Goal: Task Accomplishment & Management: Complete application form

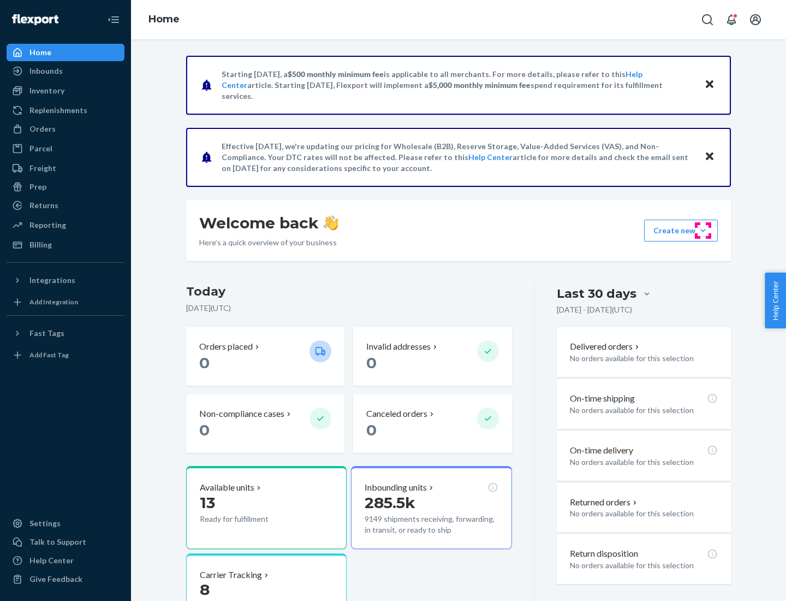
click at [703, 230] on button "Create new Create new inbound Create new order Create new product" at bounding box center [681, 230] width 74 height 22
click at [66, 71] on div "Inbounds" at bounding box center [66, 70] width 116 height 15
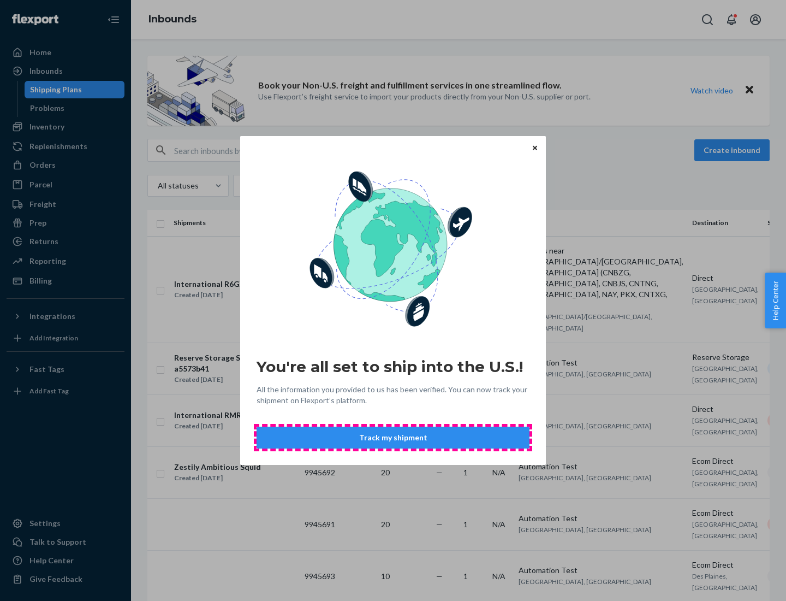
click at [393, 437] on button "Track my shipment" at bounding box center [393, 437] width 273 height 22
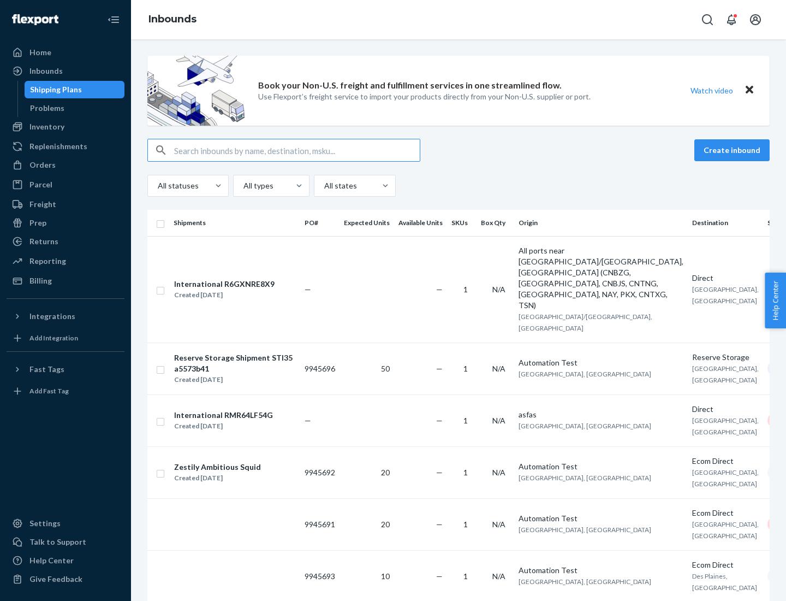
click at [734, 150] on button "Create inbound" at bounding box center [731, 150] width 75 height 22
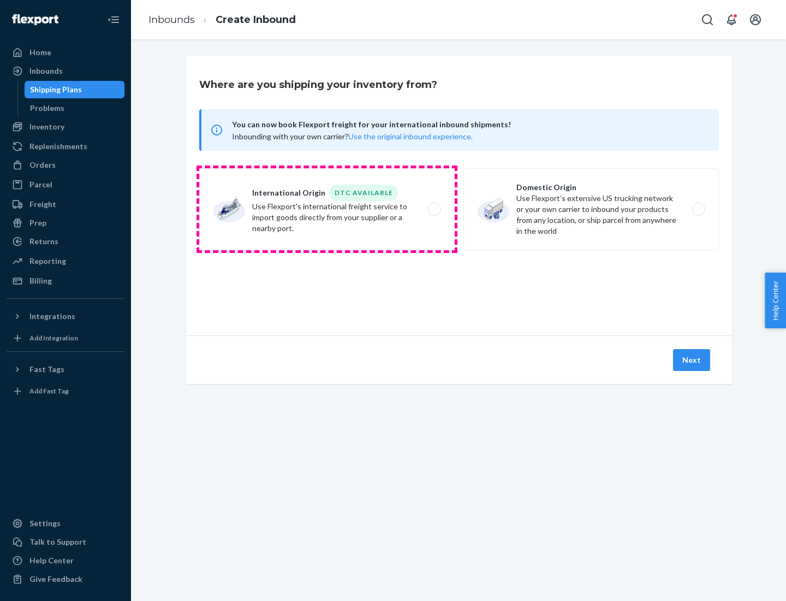
click at [327, 209] on label "International Origin DTC Available Use Flexport's international freight service…" at bounding box center [326, 209] width 255 height 82
click at [434, 209] on input "International Origin DTC Available Use Flexport's international freight service…" at bounding box center [437, 209] width 7 height 7
radio input "true"
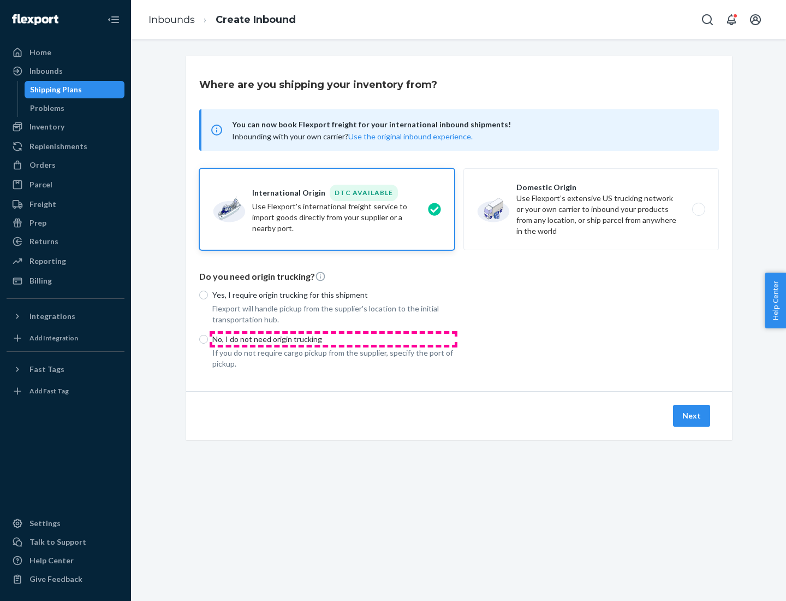
click at [334, 338] on p "No, I do not need origin trucking" at bounding box center [333, 339] width 242 height 11
click at [208, 338] on input "No, I do not need origin trucking" at bounding box center [203, 339] width 9 height 9
radio input "true"
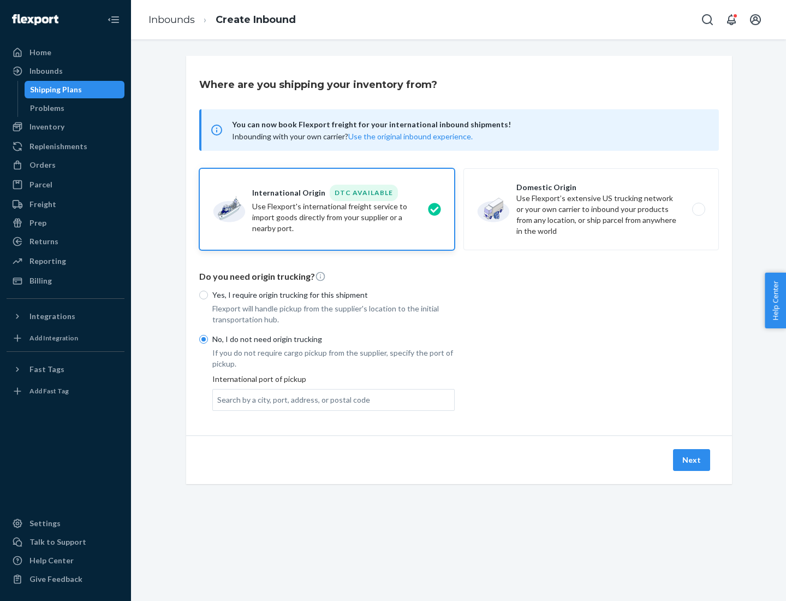
click at [291, 399] on div "Search by a city, port, address, or postal code" at bounding box center [293, 399] width 153 height 11
click at [218, 399] on input "Search by a city, port, address, or postal code" at bounding box center [217, 399] width 1 height 11
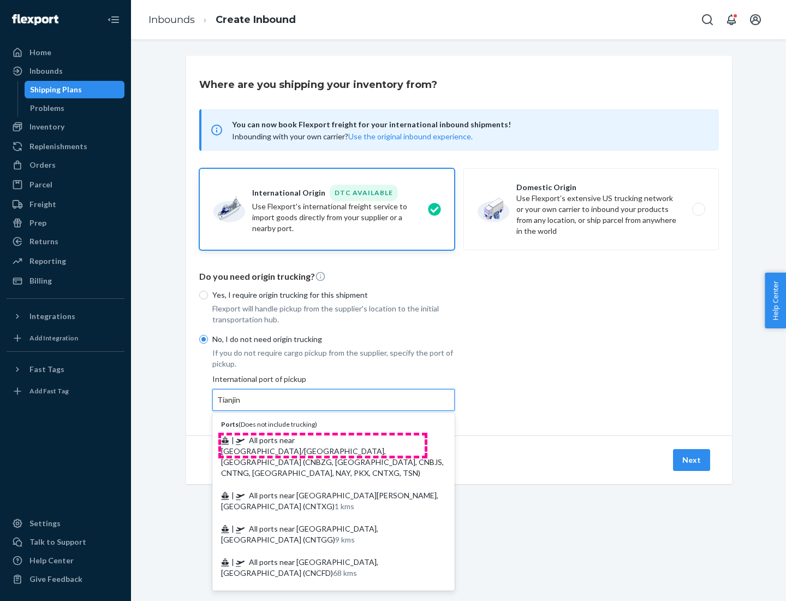
click at [323, 439] on span "| All ports near [GEOGRAPHIC_DATA]/[GEOGRAPHIC_DATA], [GEOGRAPHIC_DATA] (CNBZG,…" at bounding box center [332, 456] width 223 height 42
click at [241, 405] on input "Tianjin" at bounding box center [229, 399] width 24 height 11
type input "All ports near [GEOGRAPHIC_DATA]/[GEOGRAPHIC_DATA], [GEOGRAPHIC_DATA] (CNBZG, […"
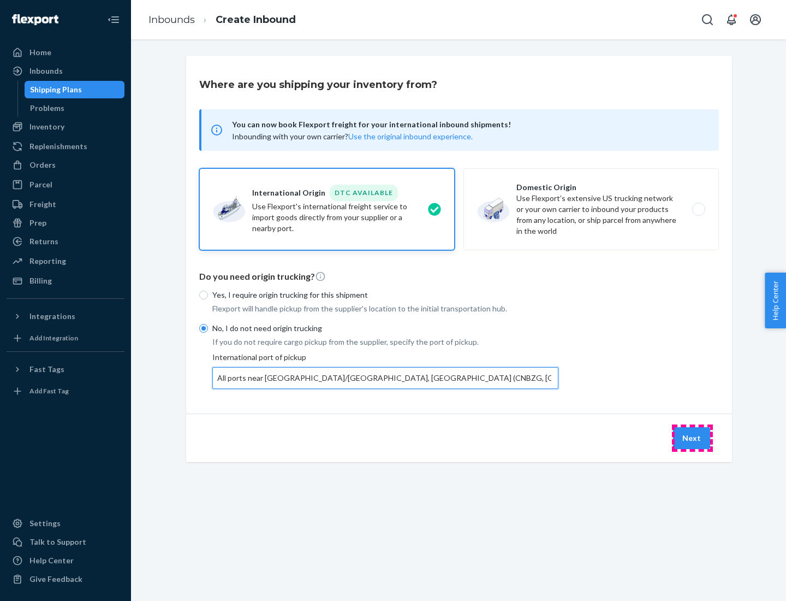
click at [692, 437] on button "Next" at bounding box center [691, 438] width 37 height 22
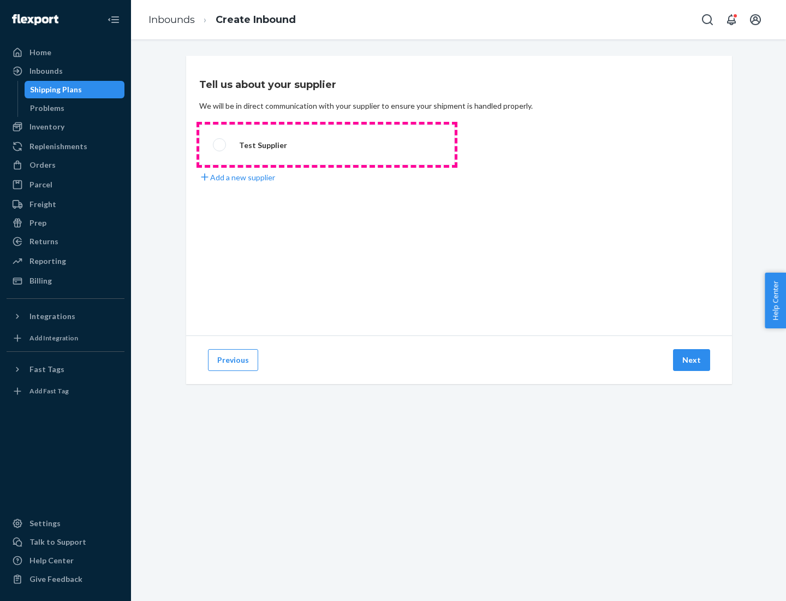
click at [327, 145] on label "Test Supplier" at bounding box center [326, 144] width 255 height 40
click at [220, 145] on input "Test Supplier" at bounding box center [216, 144] width 7 height 7
radio input "true"
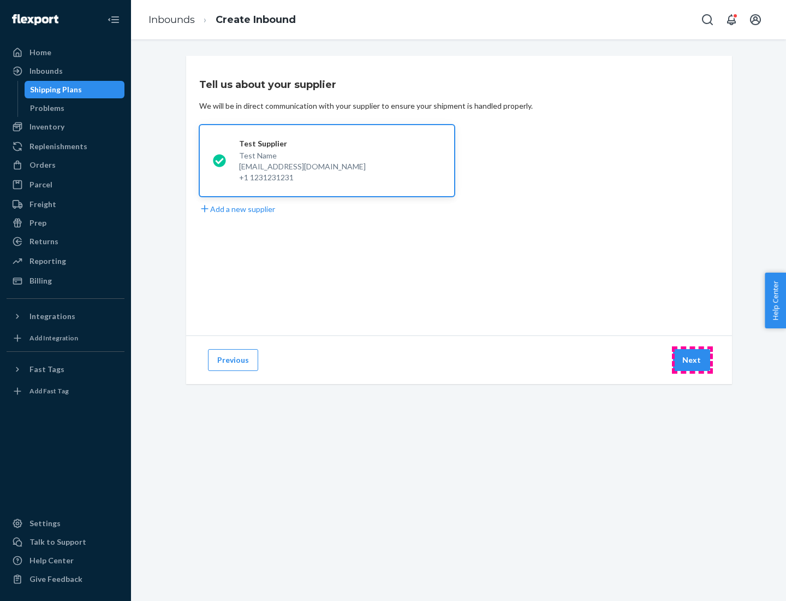
click at [692, 360] on button "Next" at bounding box center [691, 360] width 37 height 22
click at [459, 195] on div "Test Supplier Test Name [EMAIL_ADDRESS][DOMAIN_NAME] +1 1231231231 Add a new su…" at bounding box center [459, 169] width 520 height 90
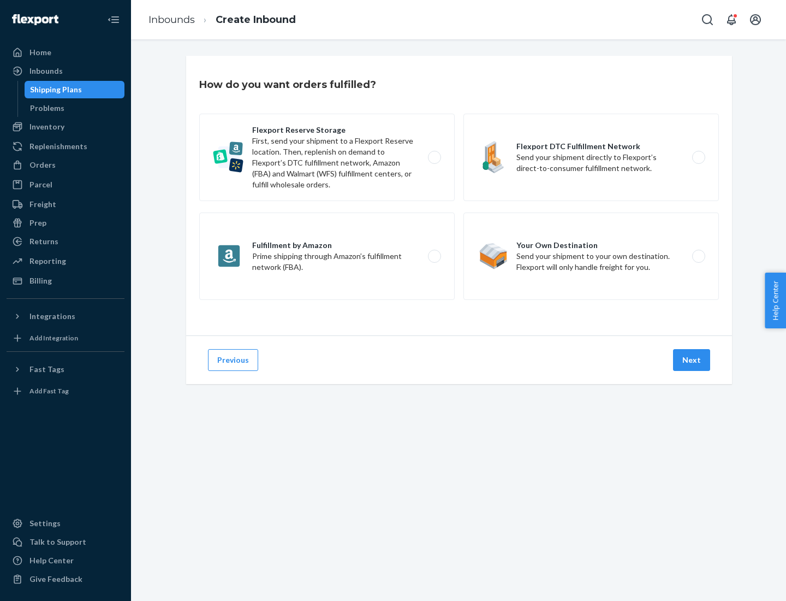
click at [591, 157] on label "Flexport DTC Fulfillment Network Send your shipment directly to Flexport’s dire…" at bounding box center [590, 157] width 255 height 87
click at [698, 157] on input "Flexport DTC Fulfillment Network Send your shipment directly to Flexport’s dire…" at bounding box center [701, 157] width 7 height 7
radio input "true"
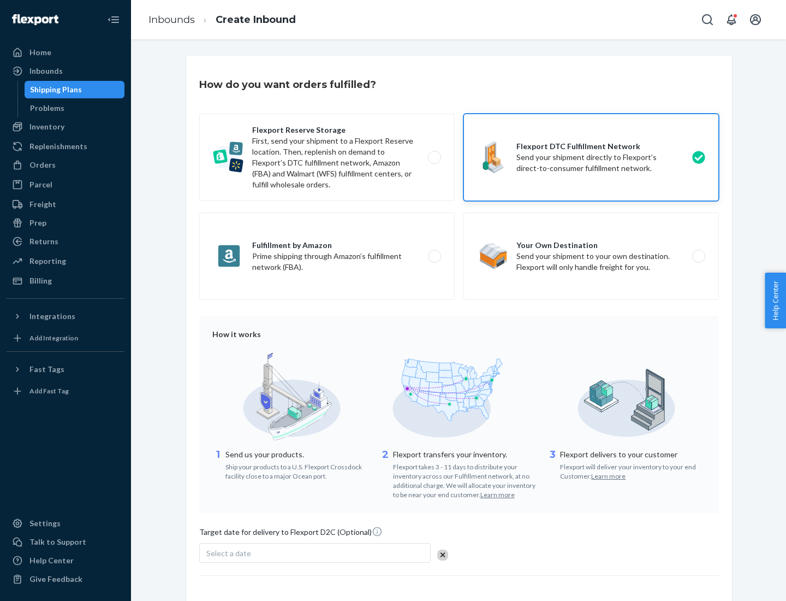
scroll to position [80, 0]
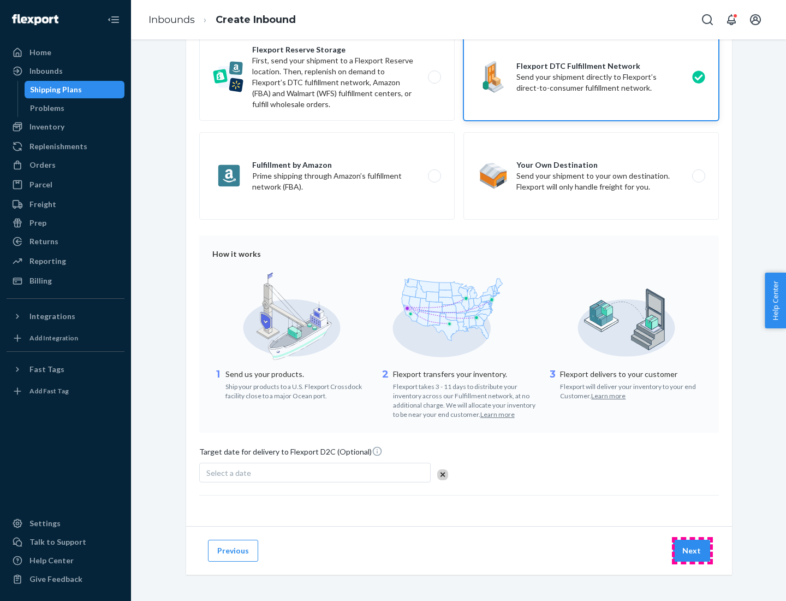
click at [692, 550] on button "Next" at bounding box center [691, 550] width 37 height 22
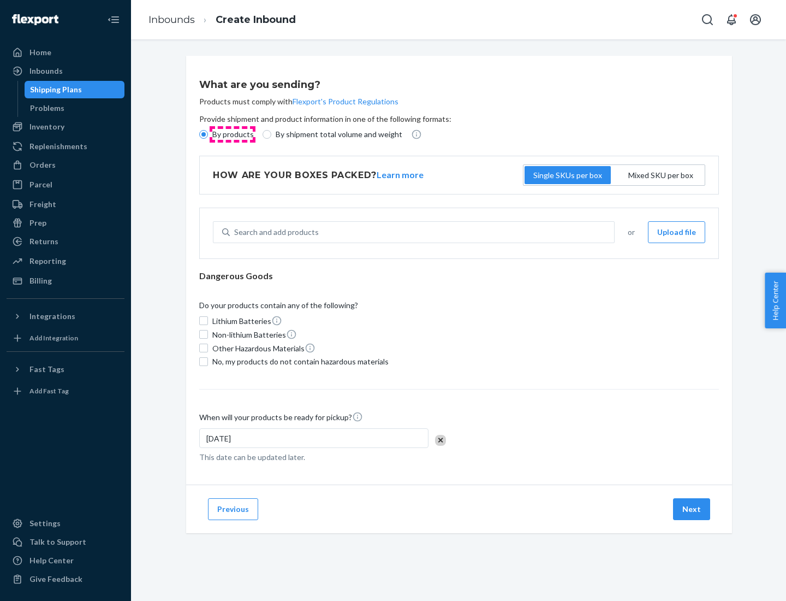
click at [232, 134] on p "By products" at bounding box center [232, 134] width 41 height 11
click at [208, 134] on input "By products" at bounding box center [203, 134] width 9 height 9
click at [275, 232] on div "Search and add products" at bounding box center [276, 232] width 85 height 11
click at [235, 232] on input "Search and add products" at bounding box center [234, 232] width 1 height 11
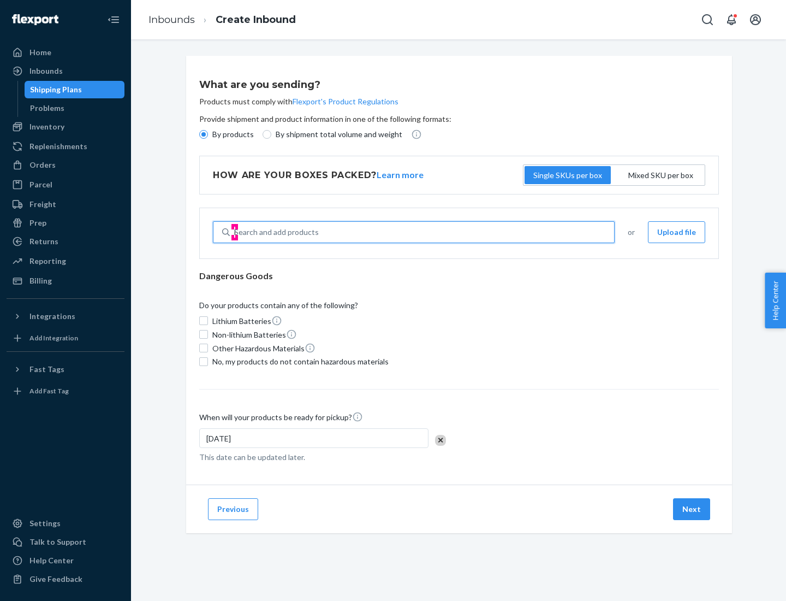
type input "basic"
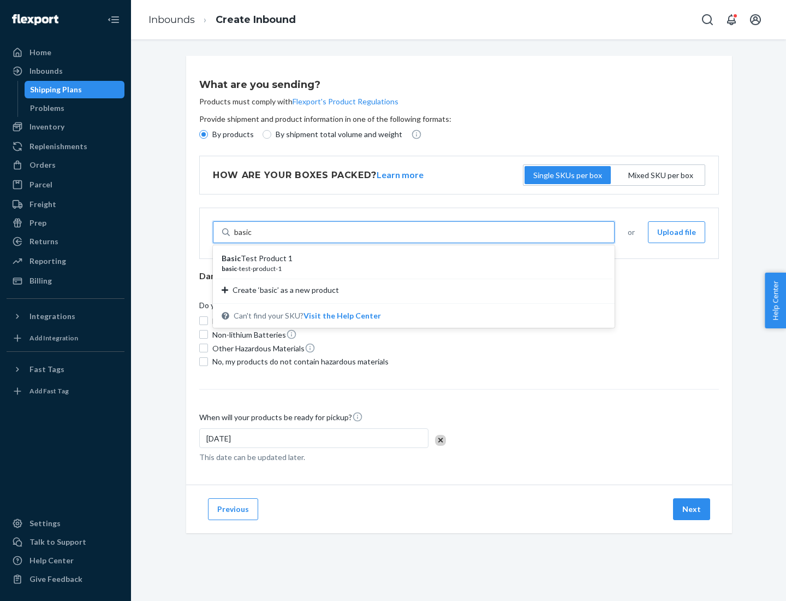
click at [410, 258] on div "Basic Test Product 1" at bounding box center [410, 258] width 376 height 11
click at [252, 237] on input "basic" at bounding box center [243, 232] width 18 height 11
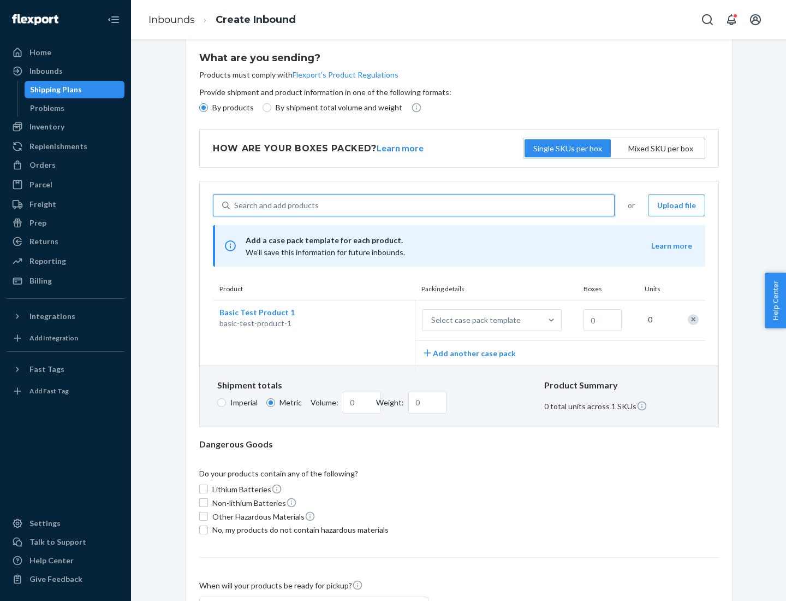
click at [474, 320] on div "Select case pack template" at bounding box center [476, 319] width 90 height 11
click at [377, 320] on input "Select case pack template" at bounding box center [377, 320] width 0 height 0
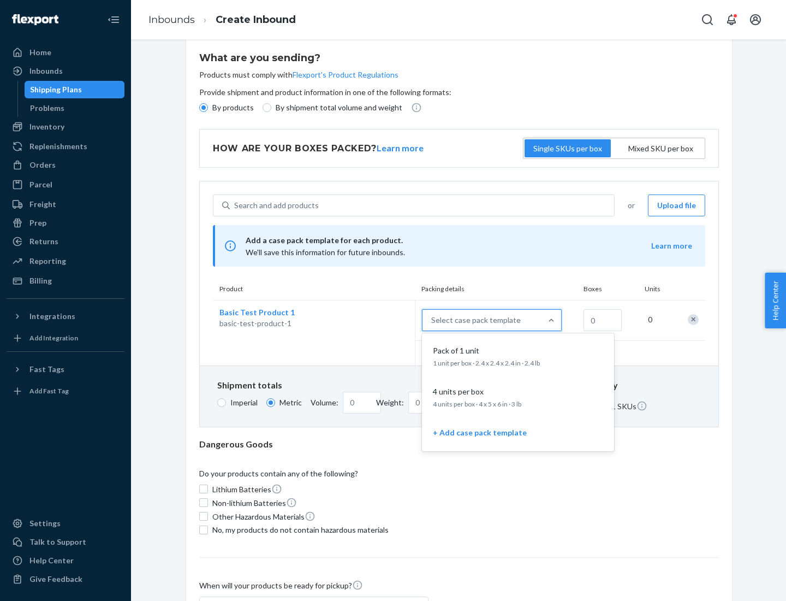
scroll to position [63, 0]
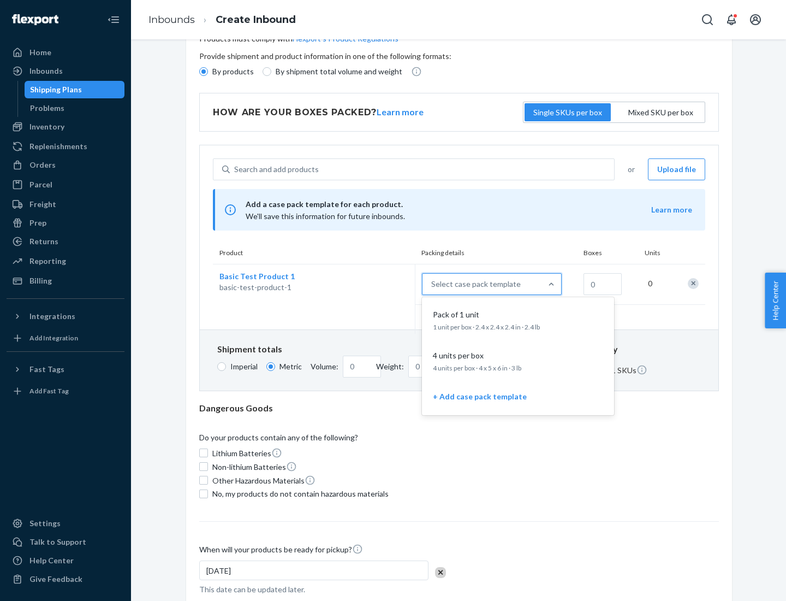
click at [518, 319] on div "Pack of 1 unit" at bounding box center [516, 314] width 175 height 11
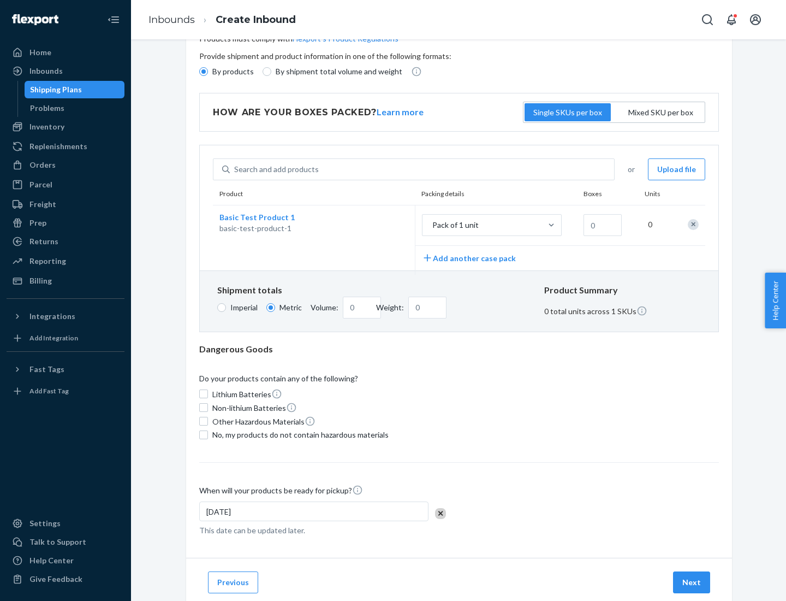
scroll to position [0, 0]
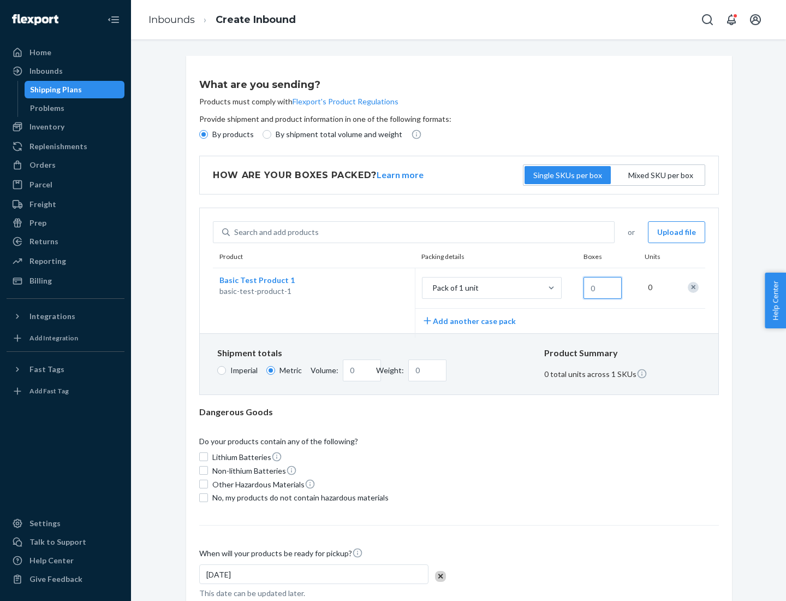
type input "1.09"
type input "1"
type input "10.89"
type input "10"
type input "0.02"
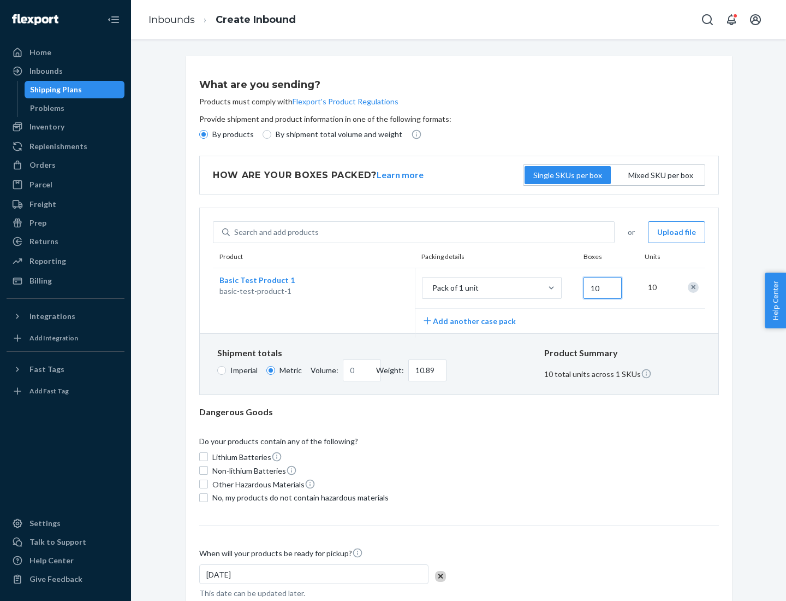
type input "108.86"
type input "100"
type input "0.23"
type input "1088.62"
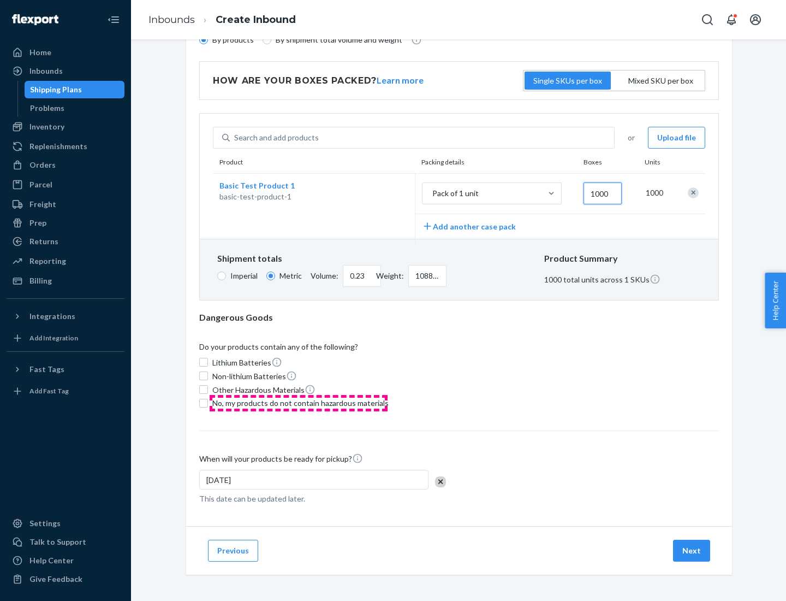
type input "1000"
click at [299, 402] on span "No, my products do not contain hazardous materials" at bounding box center [300, 402] width 176 height 11
click at [208, 402] on input "No, my products do not contain hazardous materials" at bounding box center [203, 403] width 9 height 9
checkbox input "true"
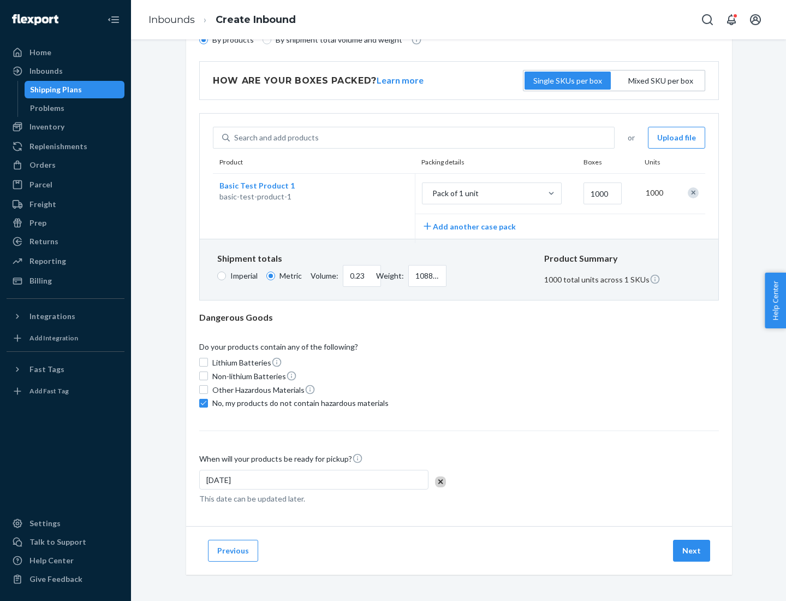
click at [692, 550] on button "Next" at bounding box center [691, 550] width 37 height 22
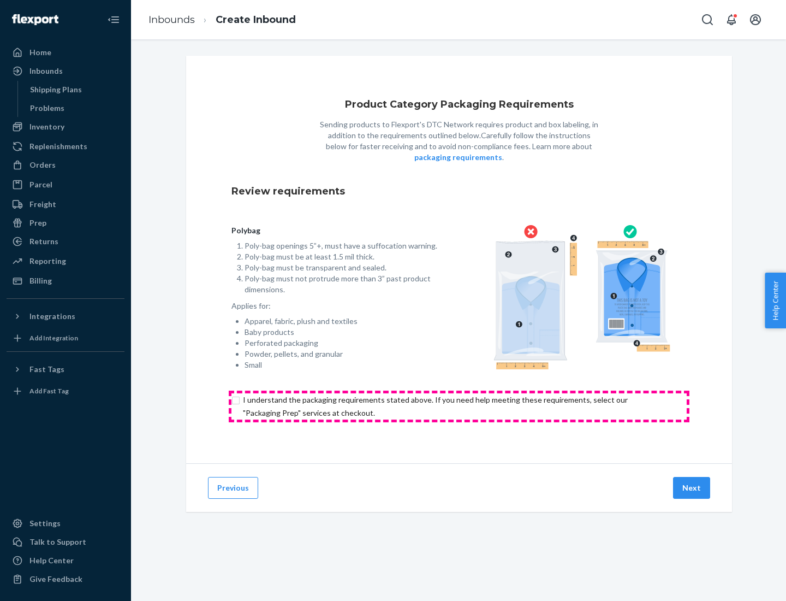
click at [459, 406] on input "checkbox" at bounding box center [458, 406] width 455 height 26
checkbox input "true"
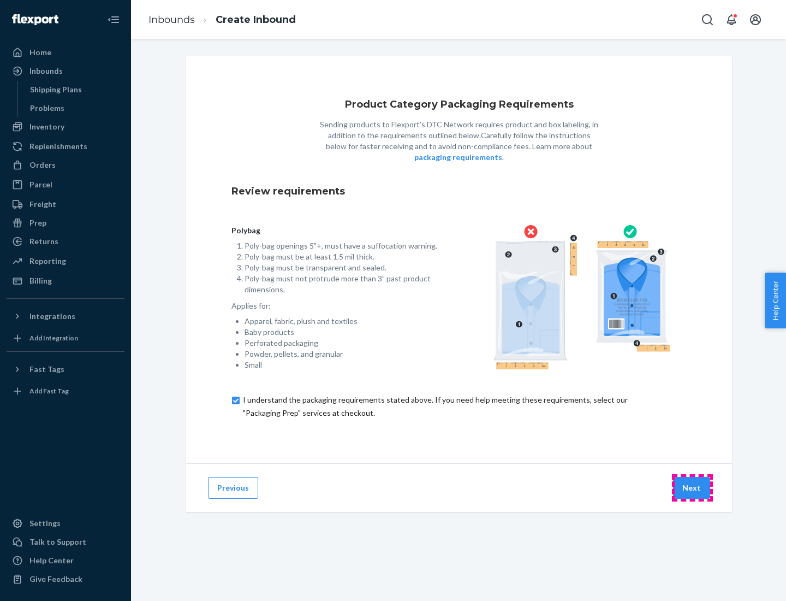
click at [692, 487] on button "Next" at bounding box center [691, 488] width 37 height 22
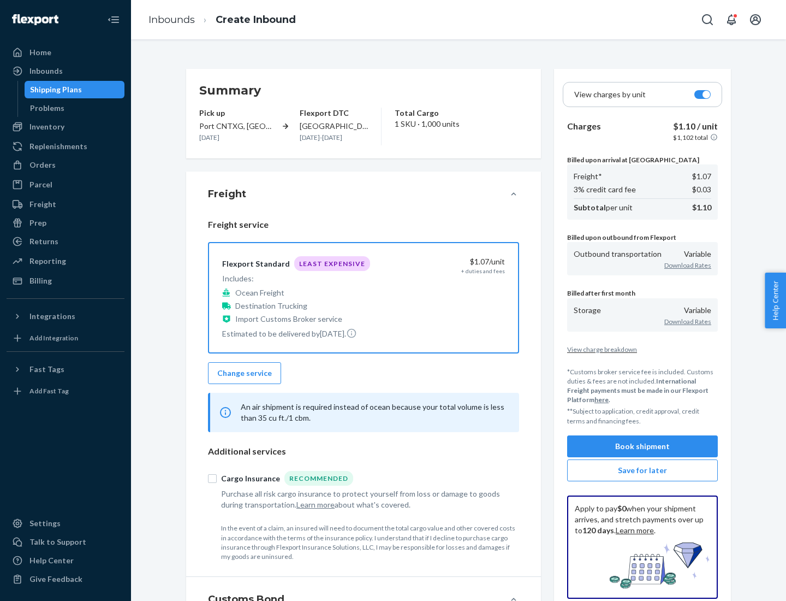
scroll to position [126, 0]
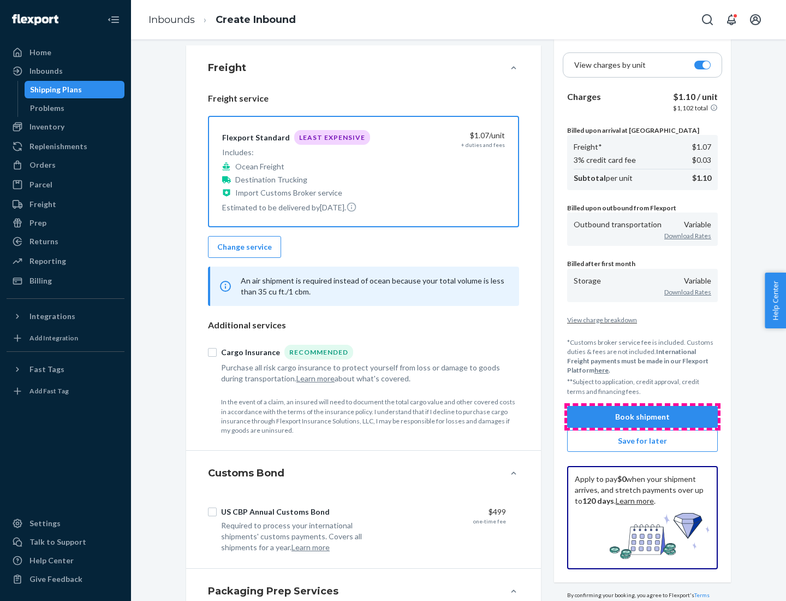
click at [643, 416] on button "Book shipment" at bounding box center [642, 417] width 151 height 22
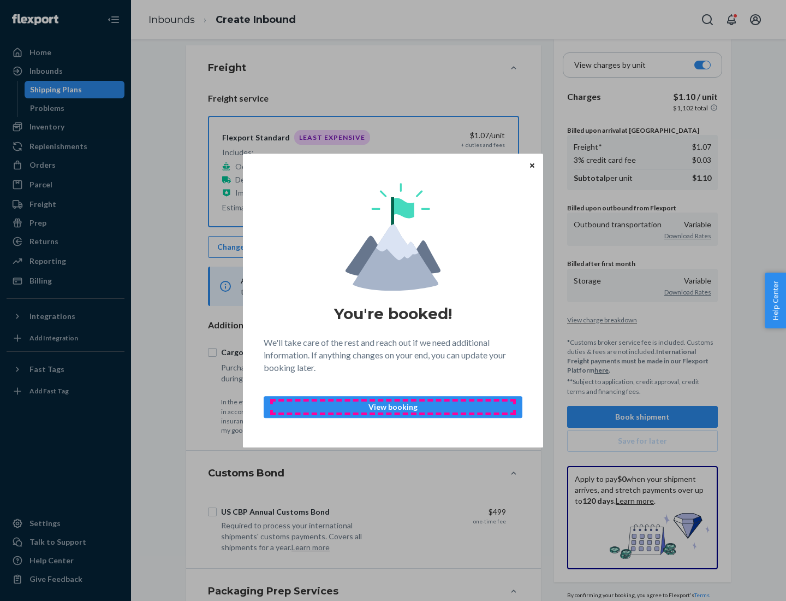
click at [393, 406] on p "View booking" at bounding box center [393, 406] width 240 height 11
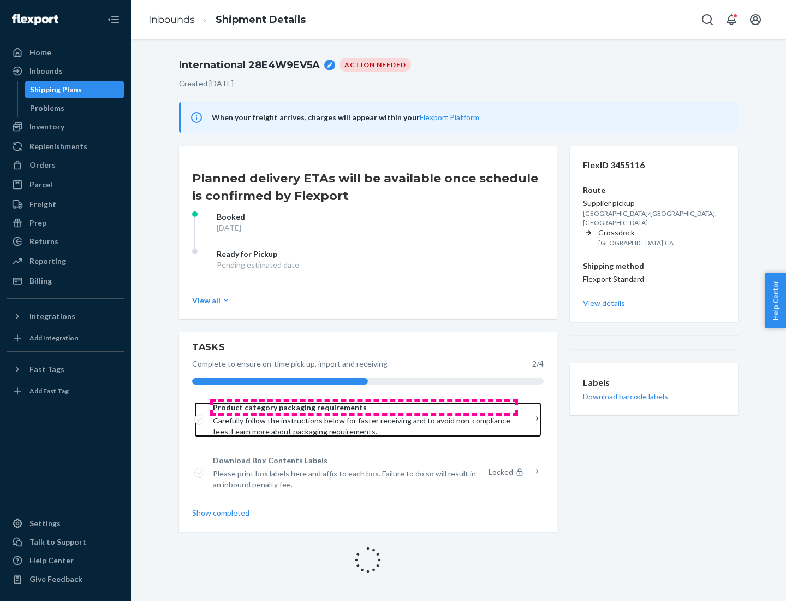
click at [364, 407] on span "Product category packaging requirements" at bounding box center [364, 407] width 302 height 11
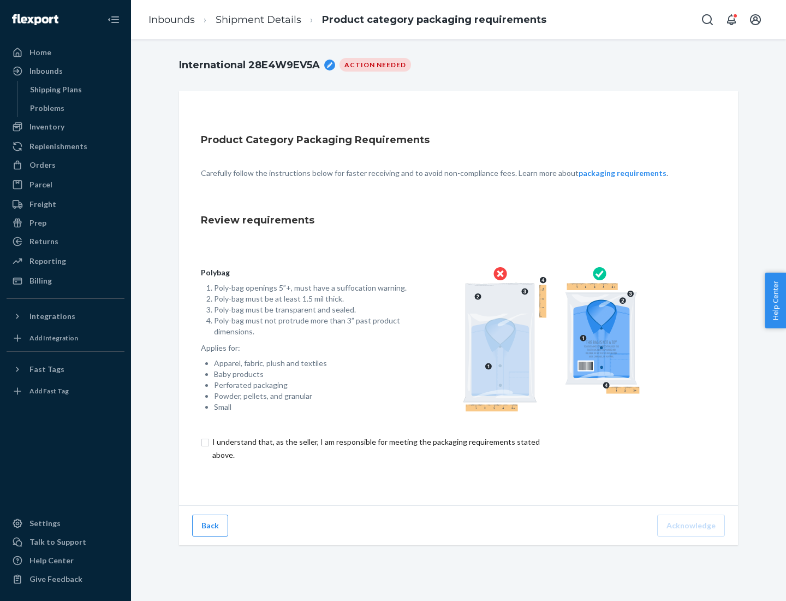
click at [375, 448] on input "checkbox" at bounding box center [382, 448] width 363 height 26
checkbox input "true"
click at [692, 525] on button "Acknowledge" at bounding box center [691, 525] width 68 height 22
